Goal: Information Seeking & Learning: Learn about a topic

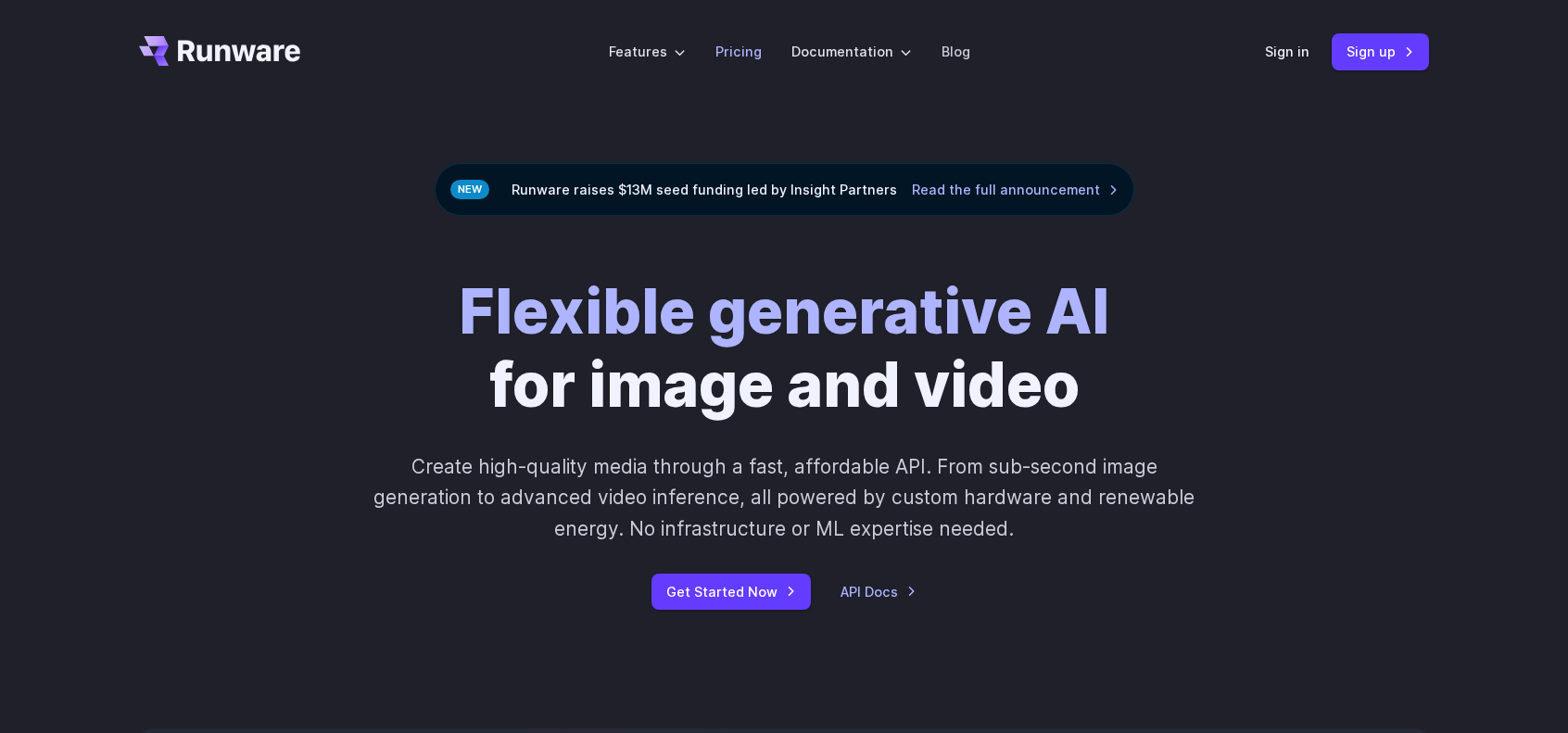
click at [753, 50] on link "Pricing" at bounding box center [737, 52] width 46 height 22
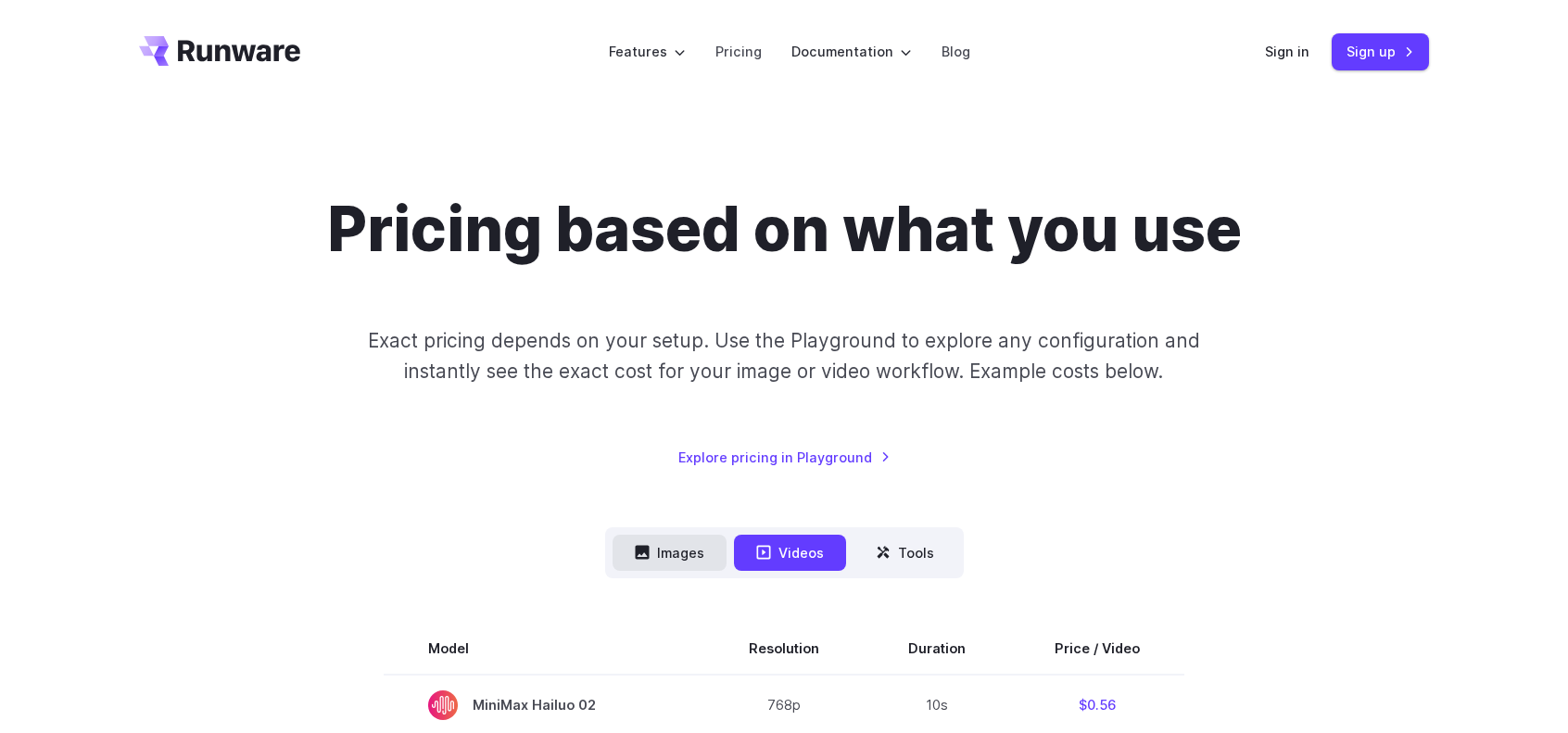
click at [669, 568] on button "Images" at bounding box center [669, 553] width 114 height 36
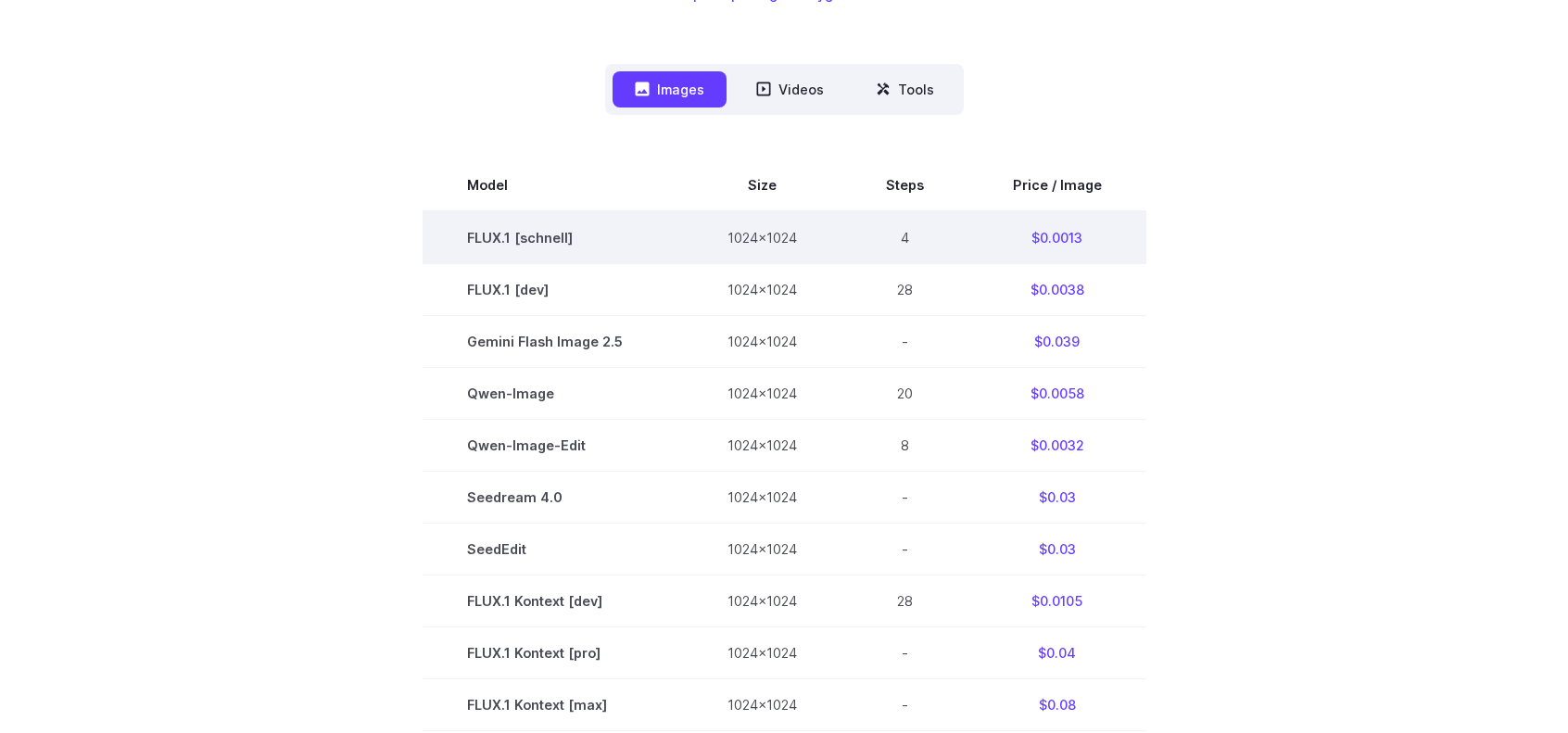
scroll to position [93, 0]
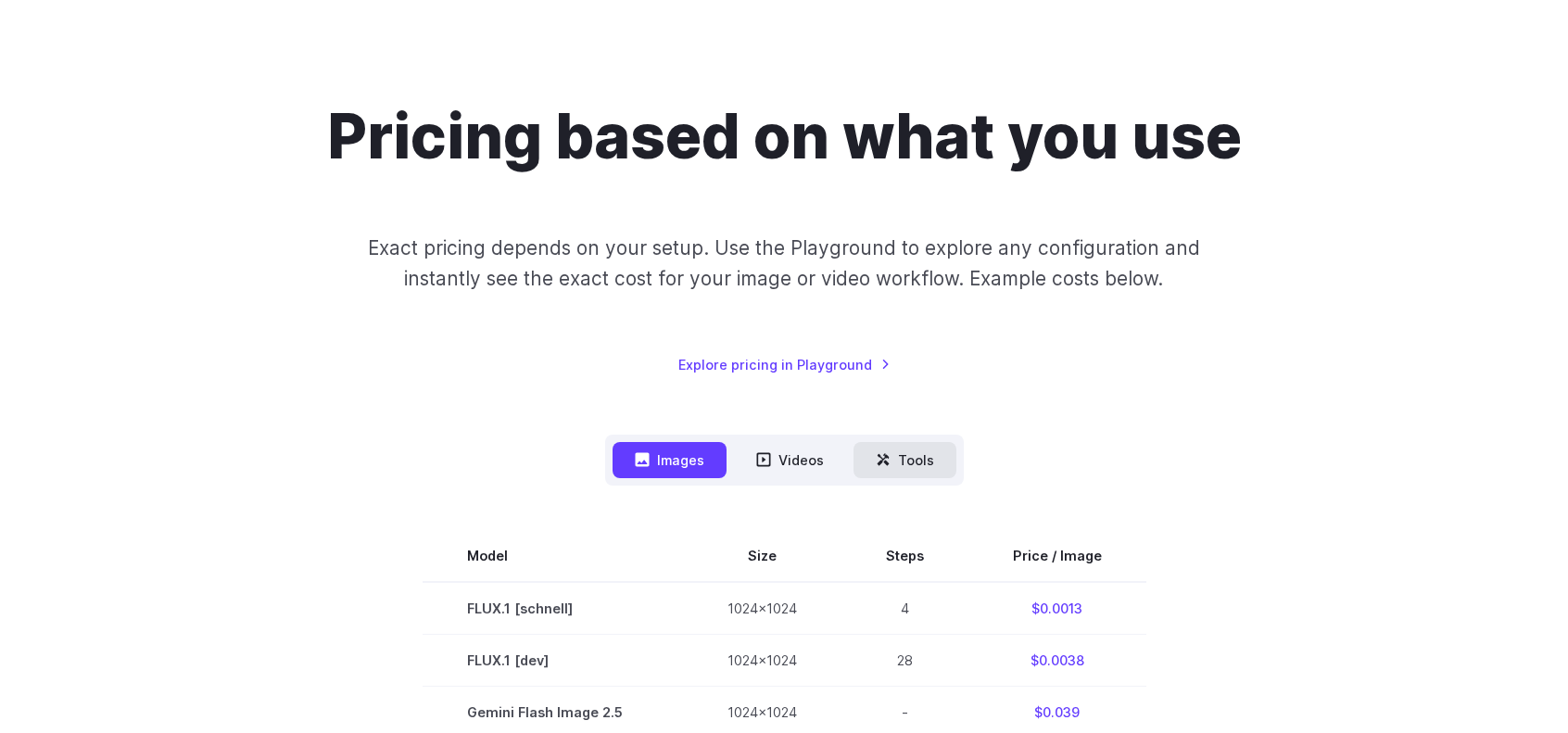
click at [908, 452] on button "Tools" at bounding box center [904, 460] width 103 height 36
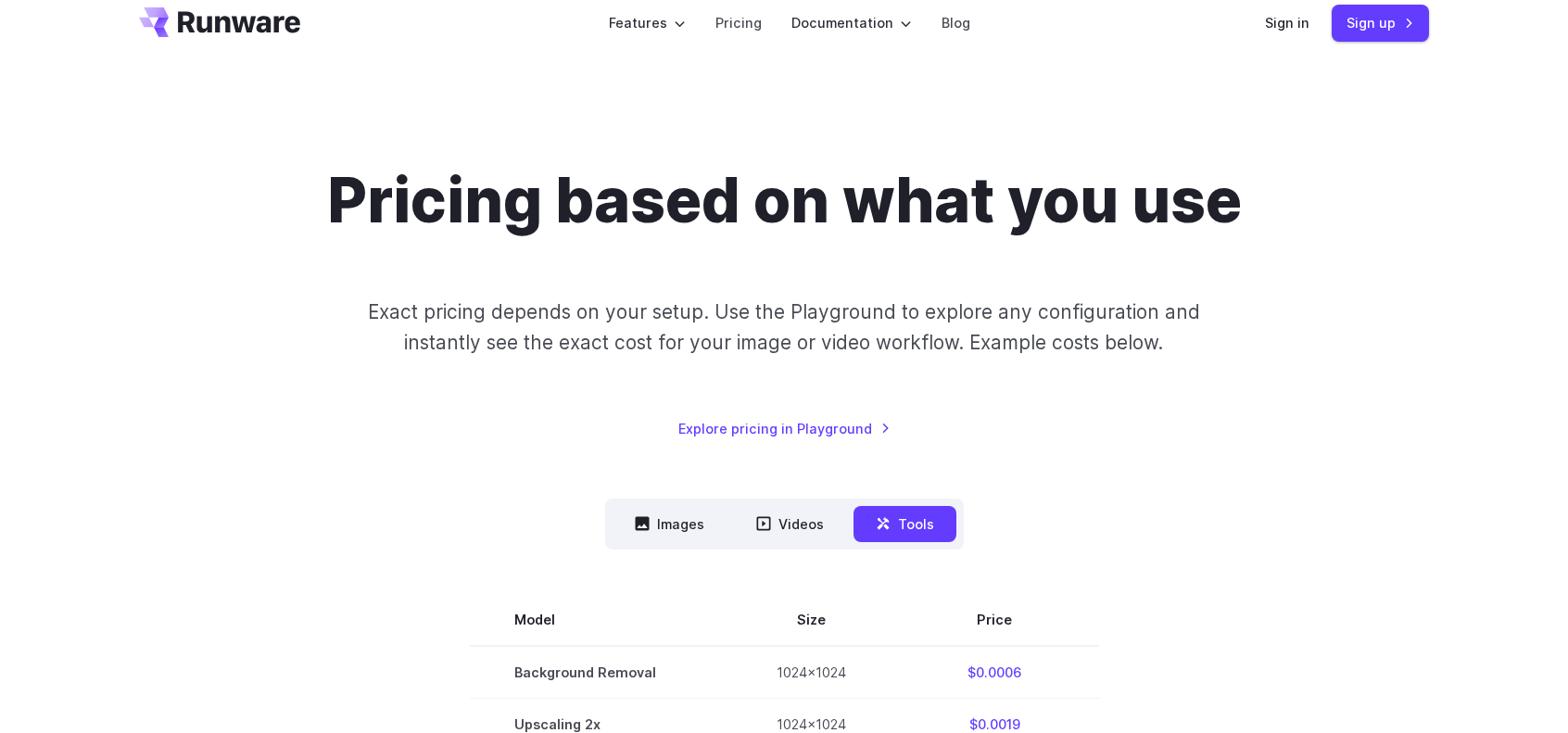
scroll to position [0, 0]
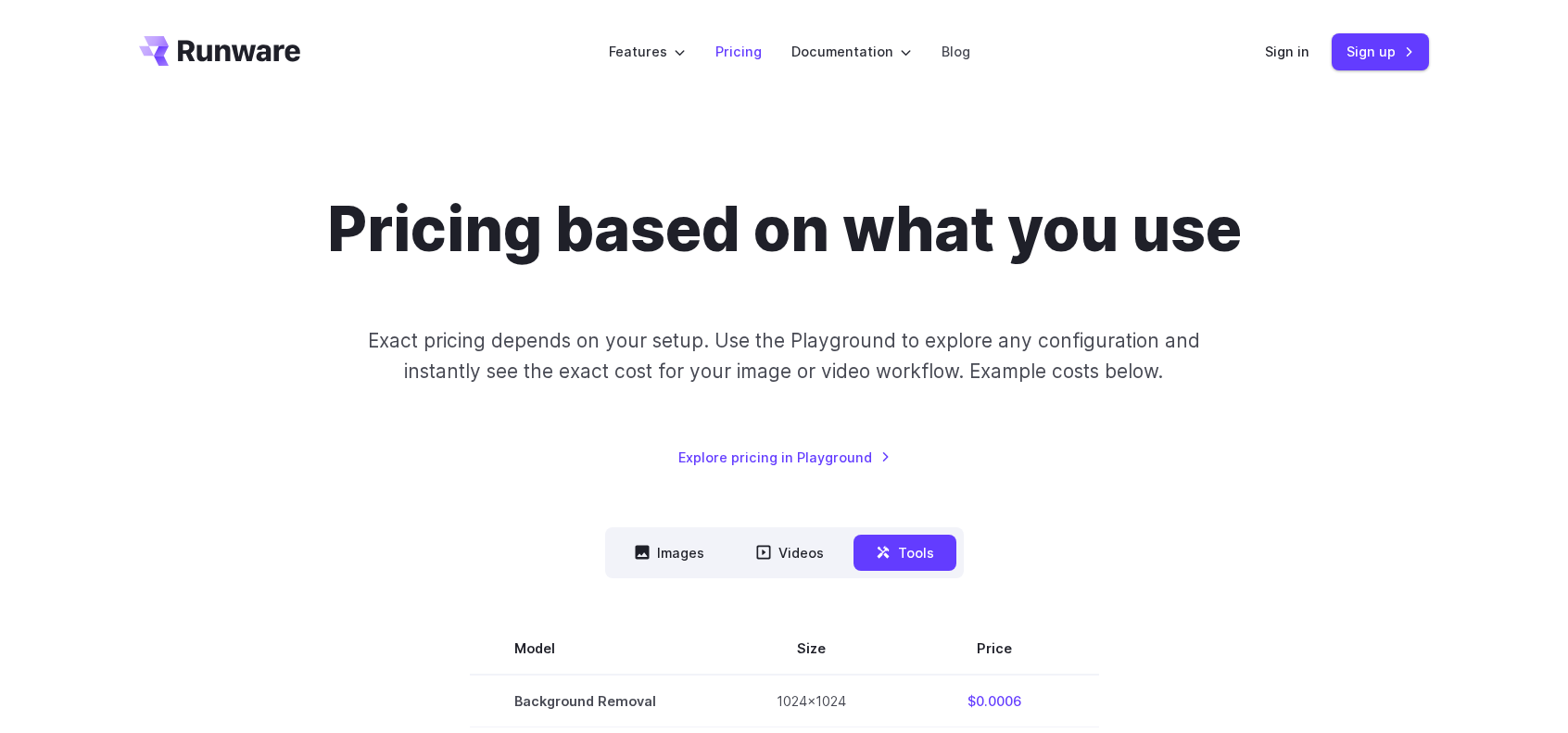
click at [745, 56] on link "Pricing" at bounding box center [737, 52] width 46 height 22
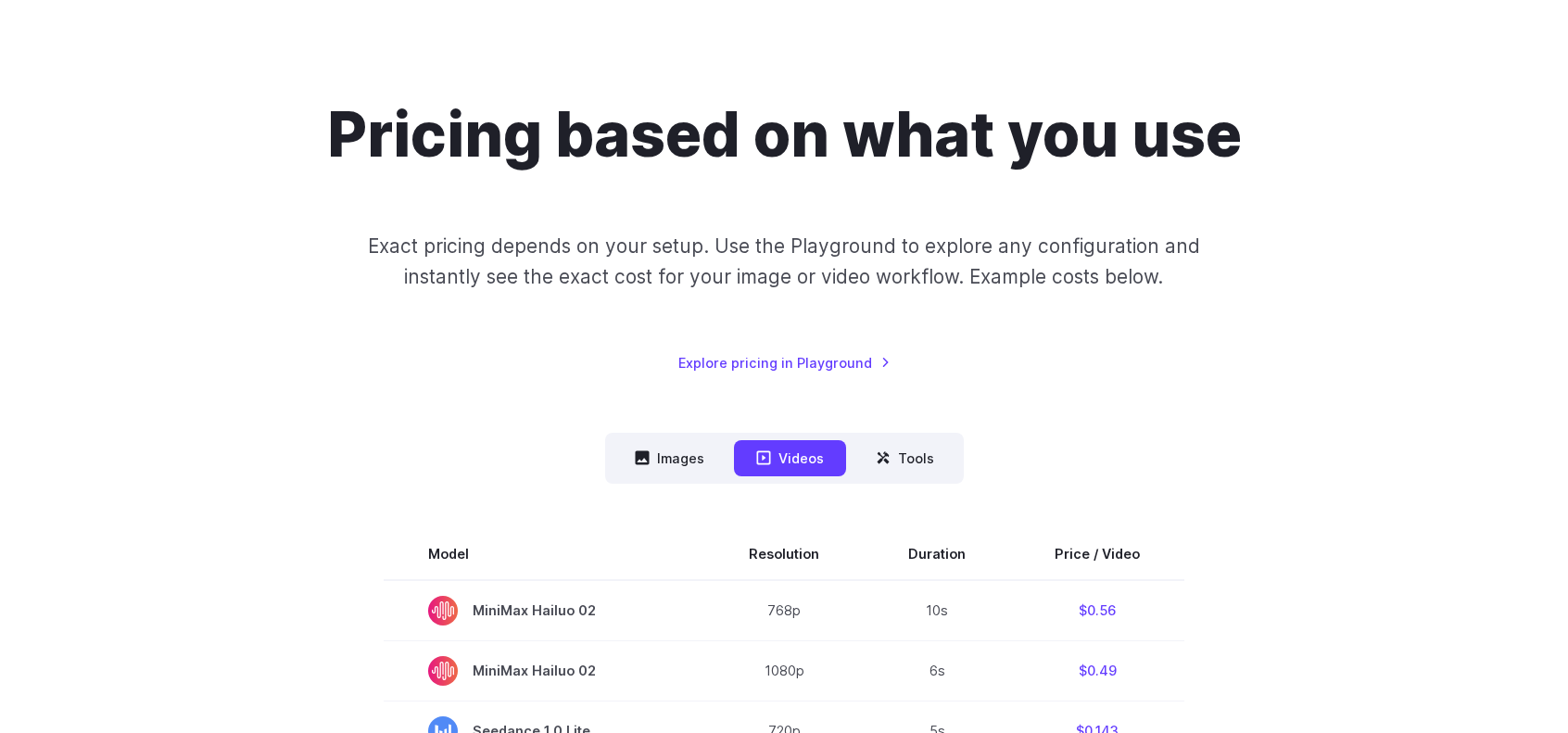
scroll to position [185, 0]
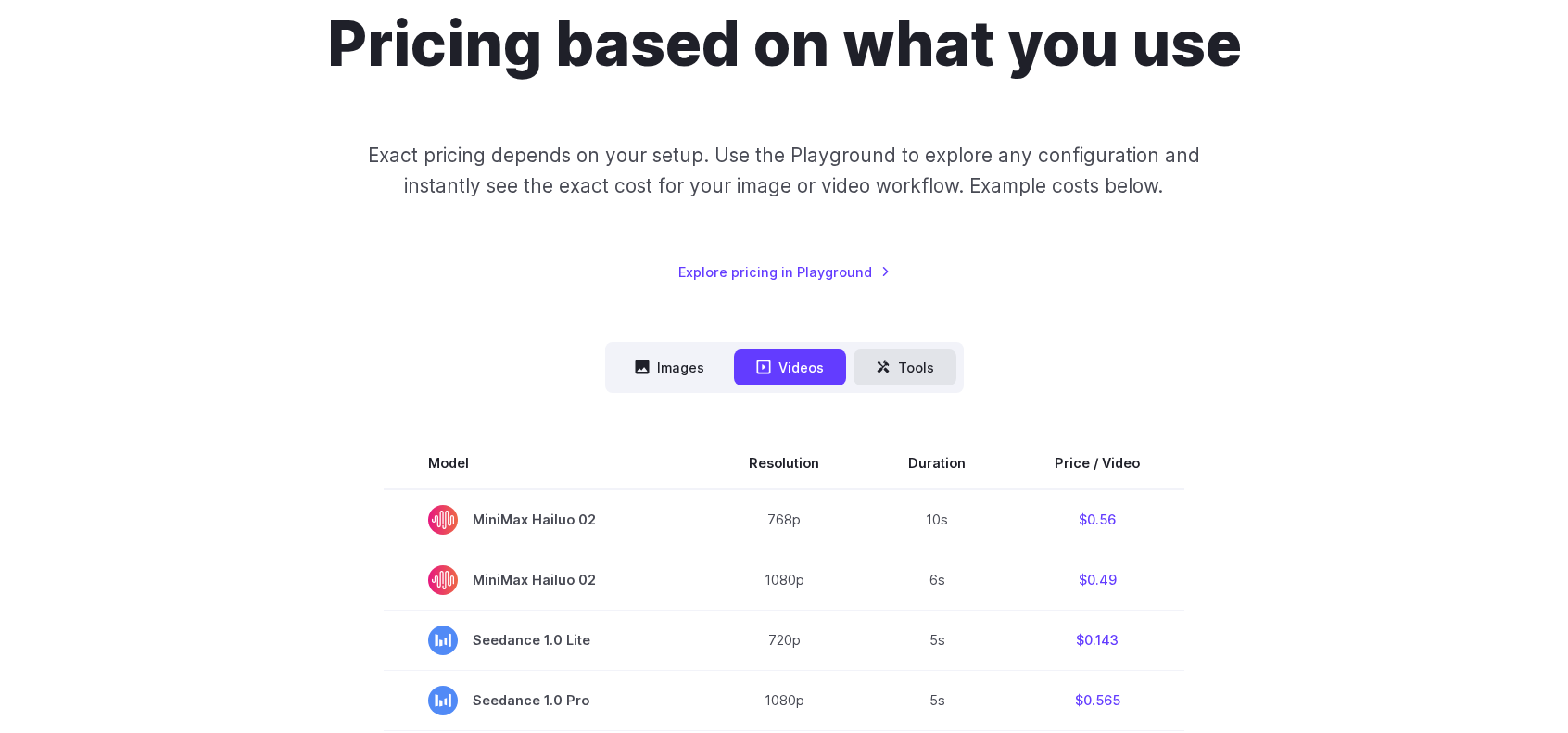
click at [903, 365] on button "Tools" at bounding box center [904, 367] width 103 height 36
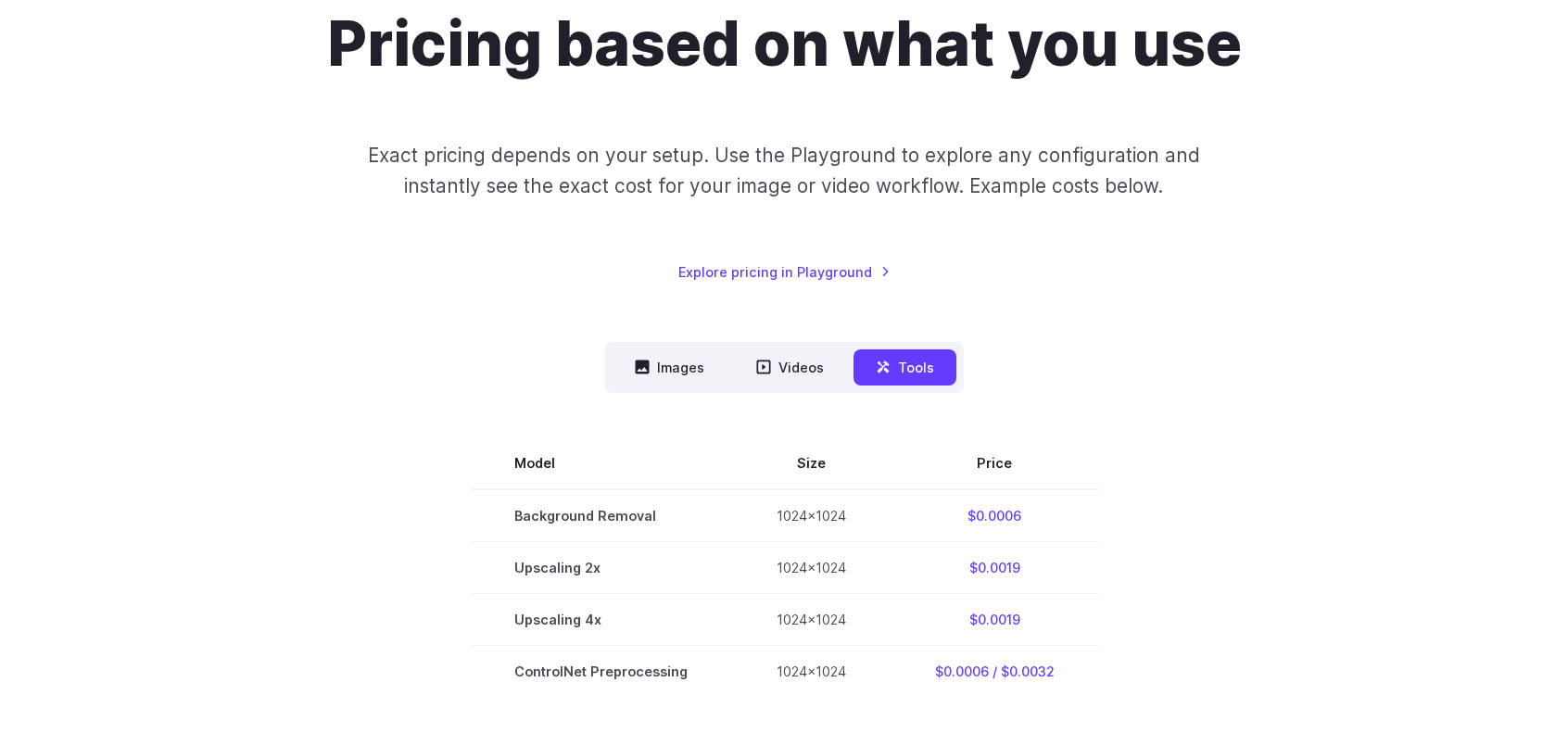
click at [846, 370] on nav "Images Videos Tools ****** ****** *****" at bounding box center [784, 367] width 358 height 51
click at [825, 370] on button "Videos" at bounding box center [789, 367] width 112 height 36
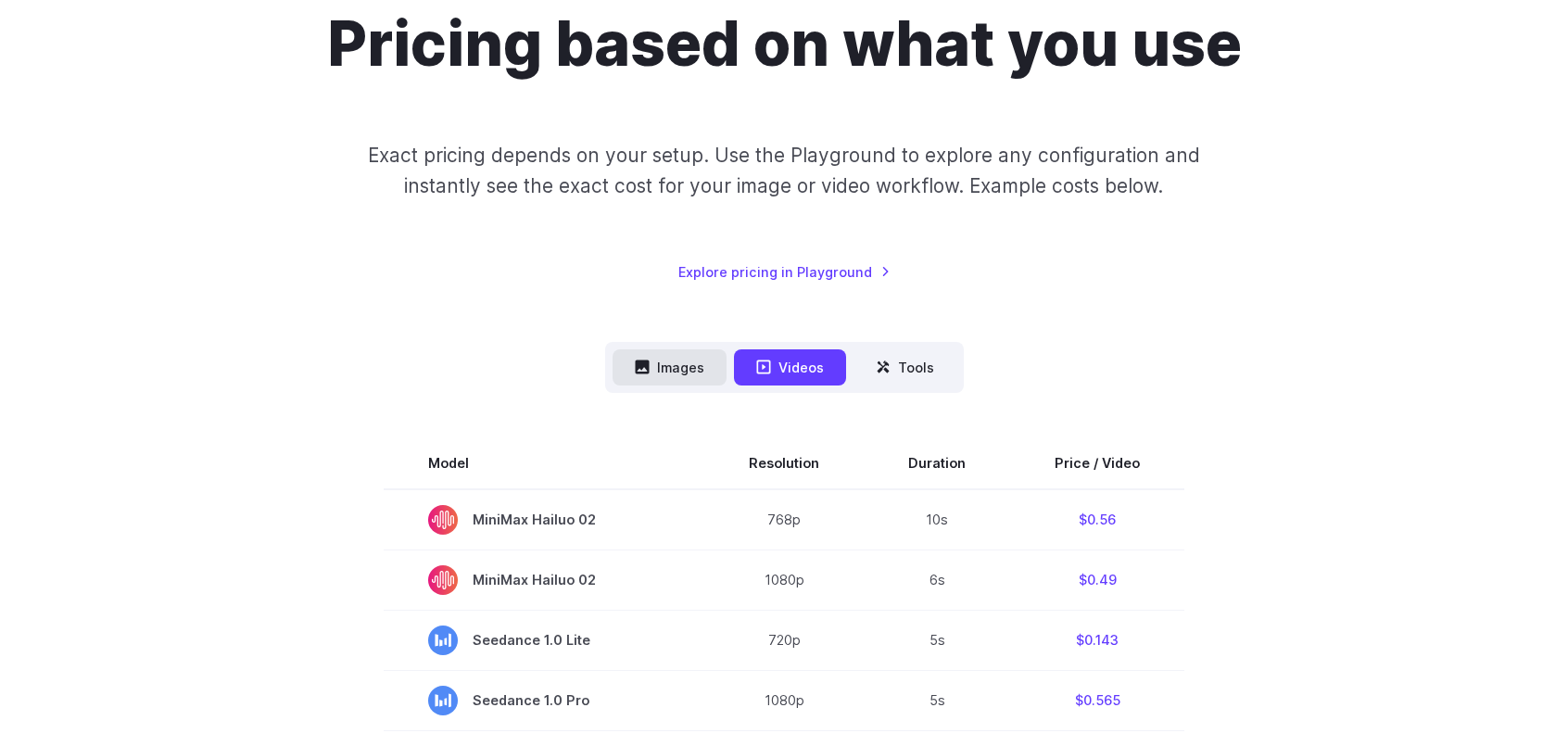
click at [708, 365] on button "Images" at bounding box center [669, 367] width 114 height 36
